Goal: Information Seeking & Learning: Learn about a topic

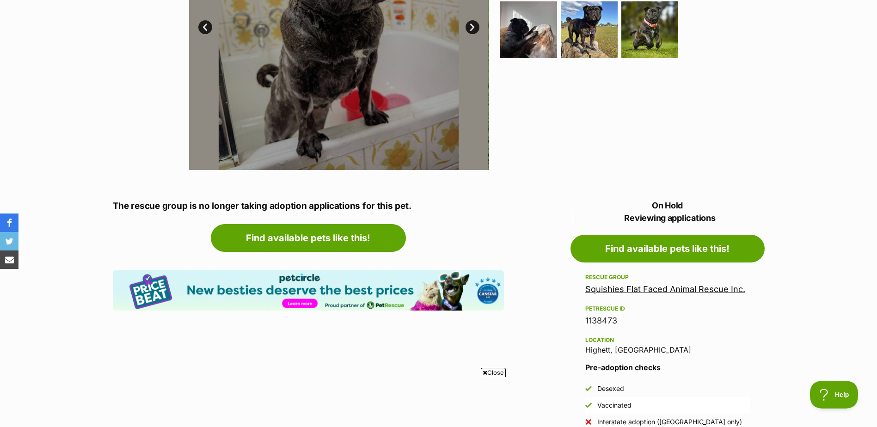
scroll to position [324, 0]
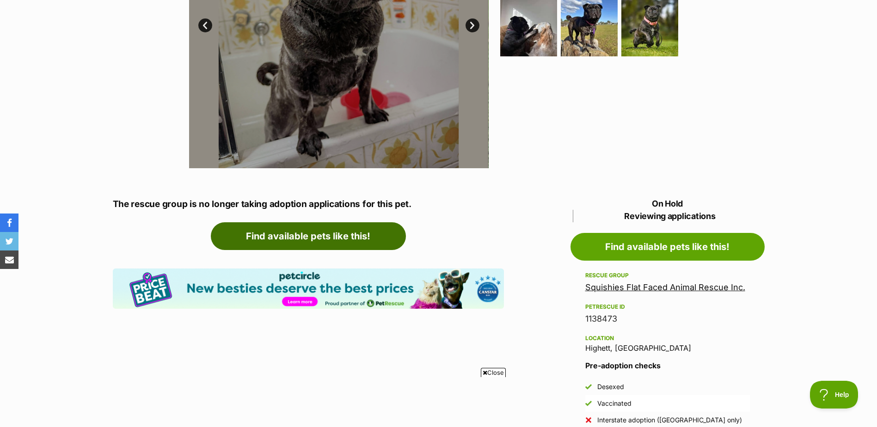
click at [308, 238] on link "Find available pets like this!" at bounding box center [308, 236] width 195 height 28
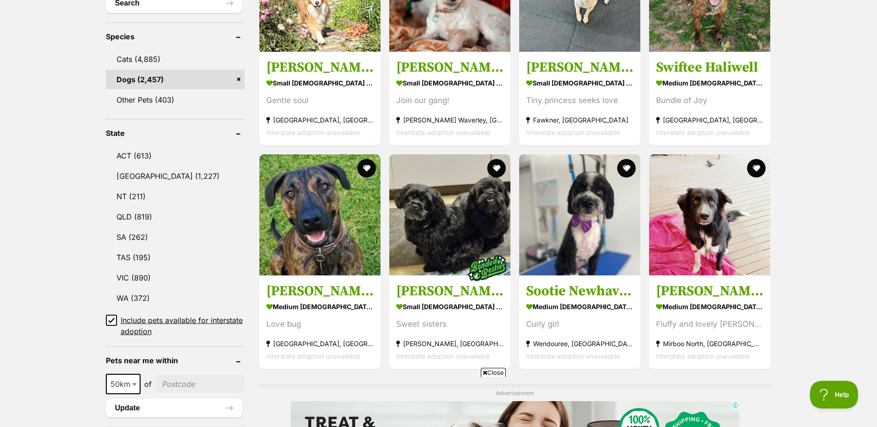
scroll to position [377, 0]
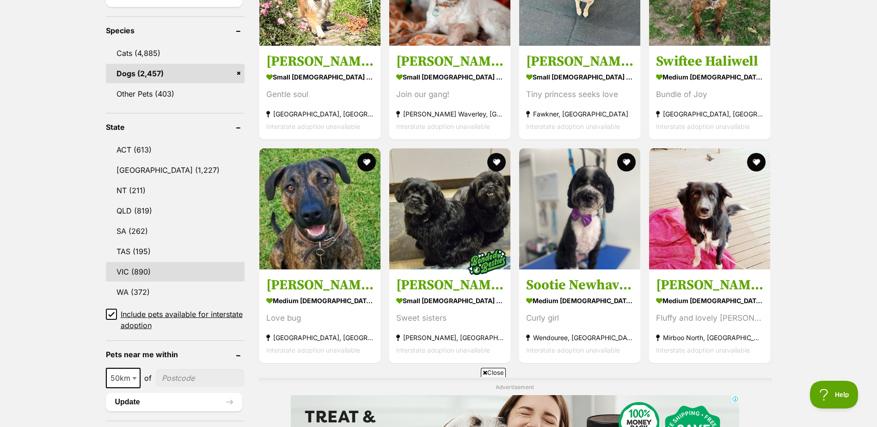
click at [140, 272] on link "VIC (890)" at bounding box center [175, 271] width 139 height 19
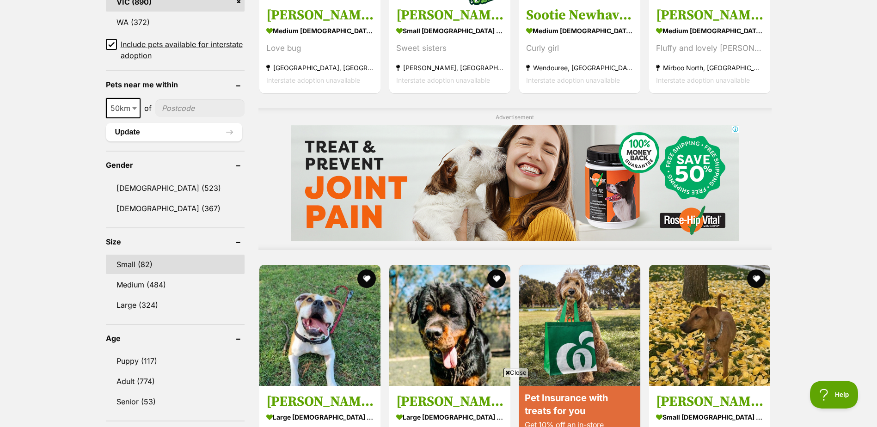
click at [122, 264] on link "Small (82)" at bounding box center [175, 264] width 139 height 19
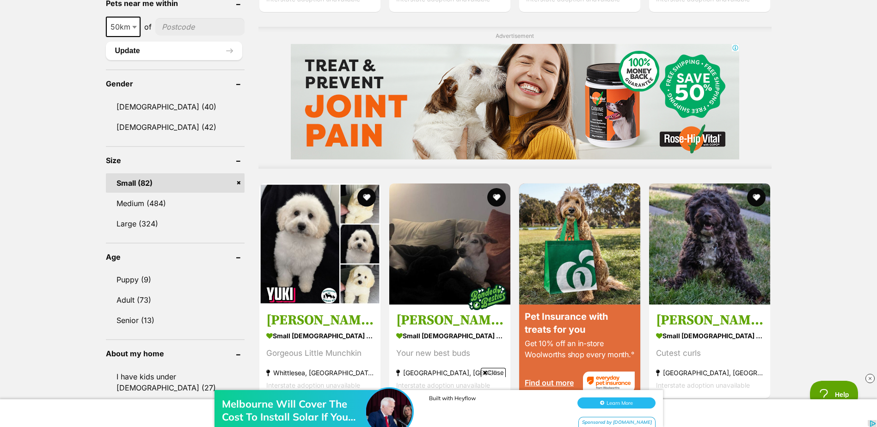
scroll to position [832, 0]
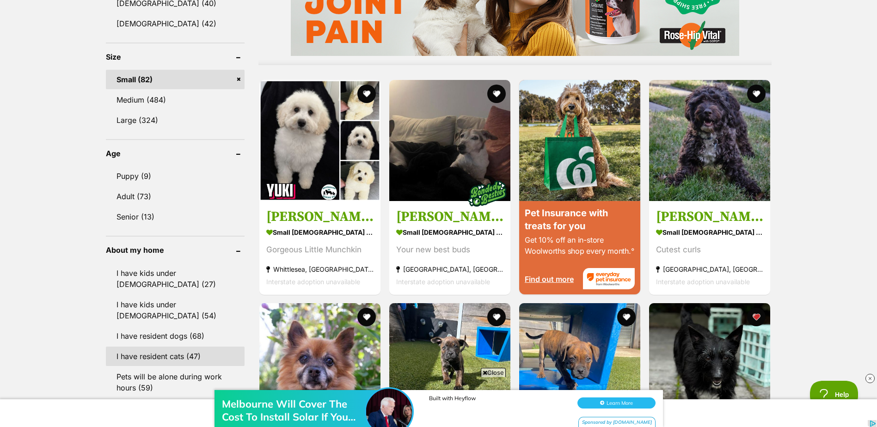
click at [140, 347] on link "I have resident cats (47)" at bounding box center [175, 356] width 139 height 19
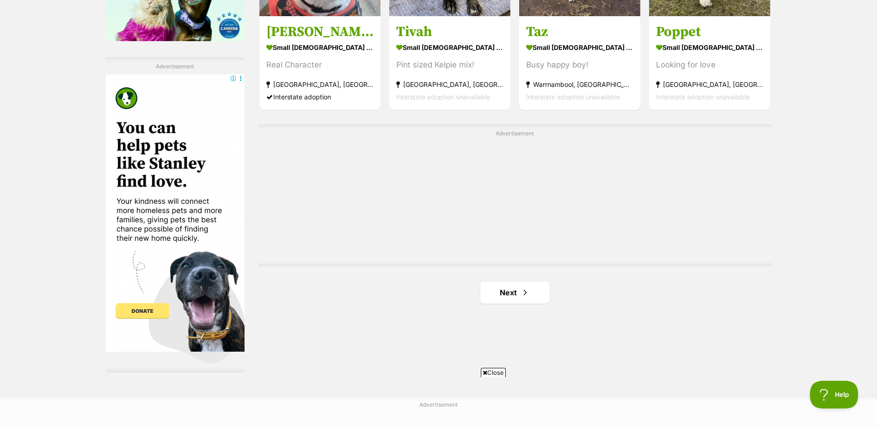
scroll to position [1572, 0]
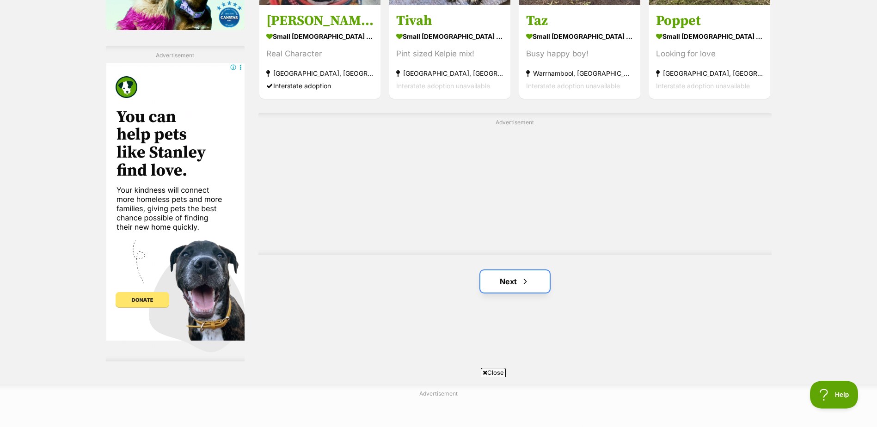
click at [517, 282] on link "Next" at bounding box center [514, 282] width 69 height 22
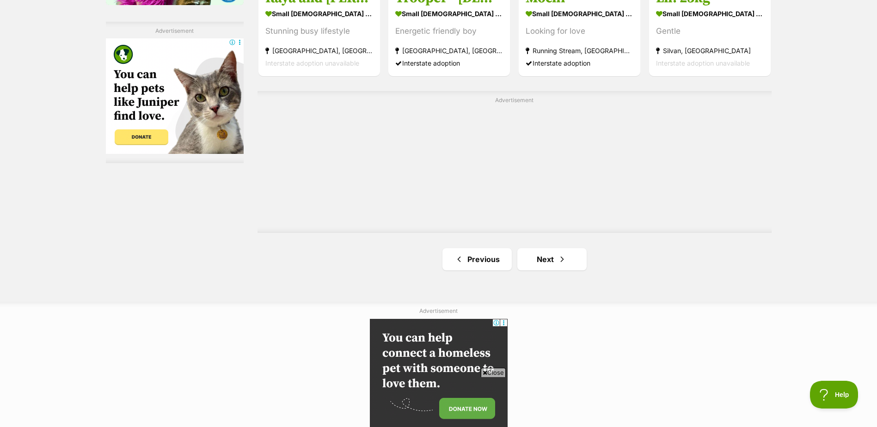
scroll to position [1618, 0]
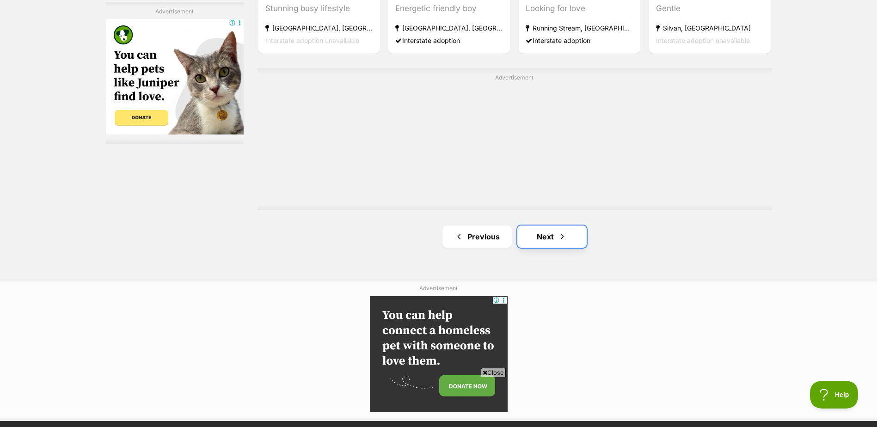
click at [573, 241] on link "Next" at bounding box center [551, 237] width 69 height 22
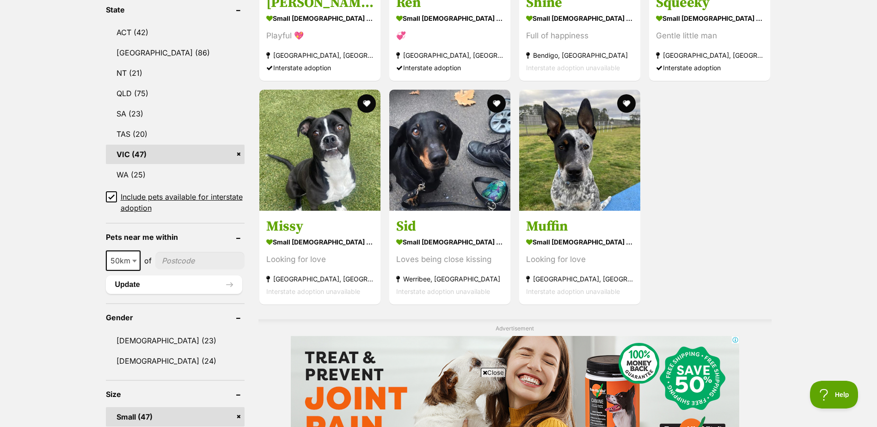
scroll to position [601, 0]
